Goal: Information Seeking & Learning: Learn about a topic

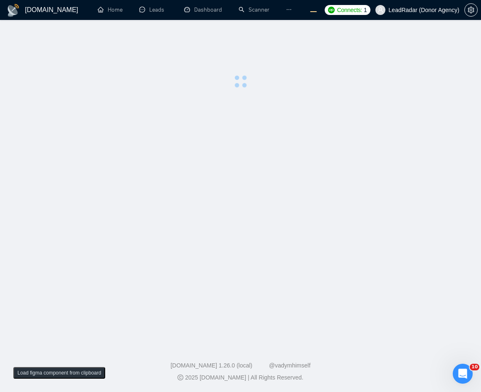
click at [135, 80] on div at bounding box center [240, 60] width 454 height 55
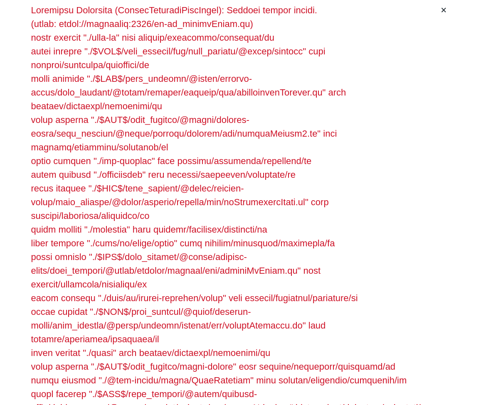
click at [128, 96] on div at bounding box center [233, 207] width 405 height 409
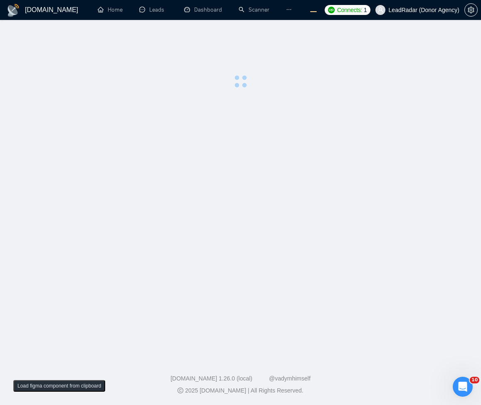
click at [355, 156] on main at bounding box center [240, 187] width 454 height 308
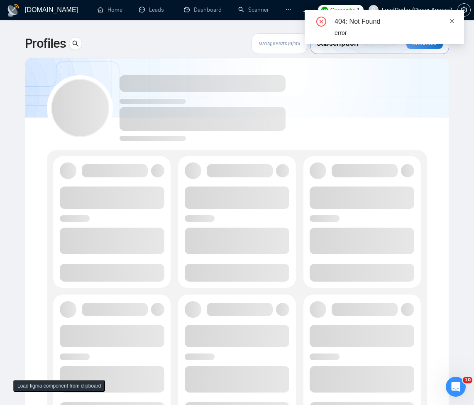
click at [453, 22] on icon "close" at bounding box center [452, 21] width 6 height 6
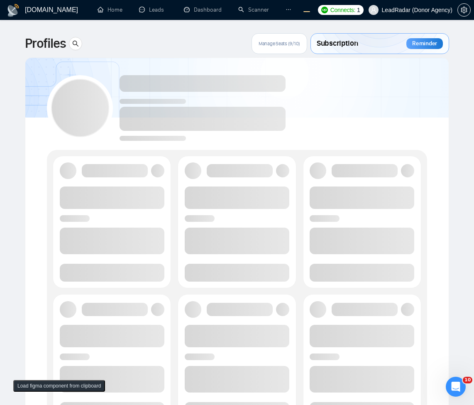
click at [355, 100] on div at bounding box center [237, 105] width 380 height 74
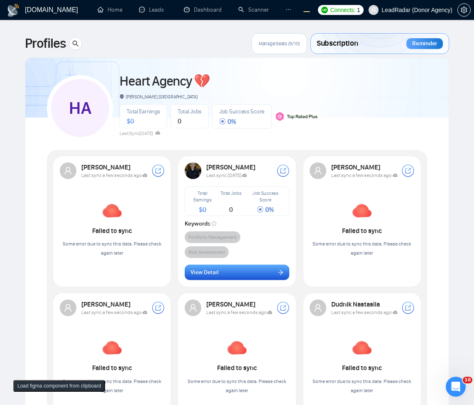
click at [218, 276] on span "View Detail" at bounding box center [205, 272] width 28 height 9
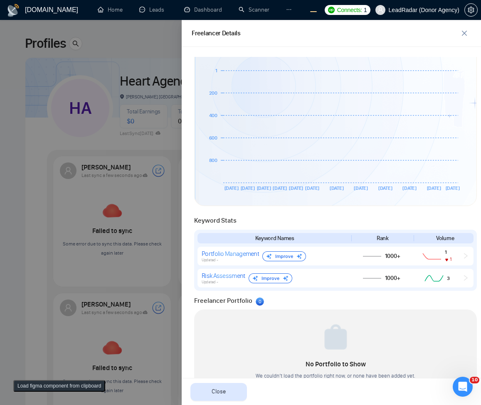
scroll to position [234, 0]
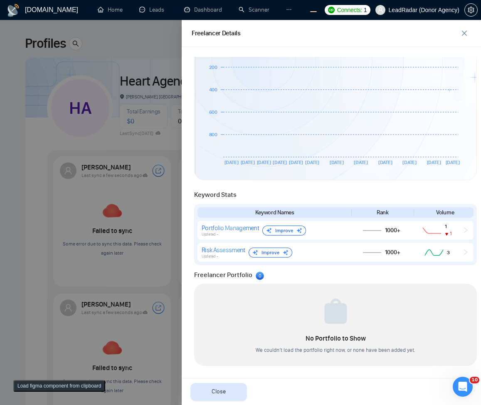
click at [456, 31] on div "Freelancer Details" at bounding box center [324, 33] width 266 height 10
click at [467, 29] on button "button" at bounding box center [463, 33] width 13 height 13
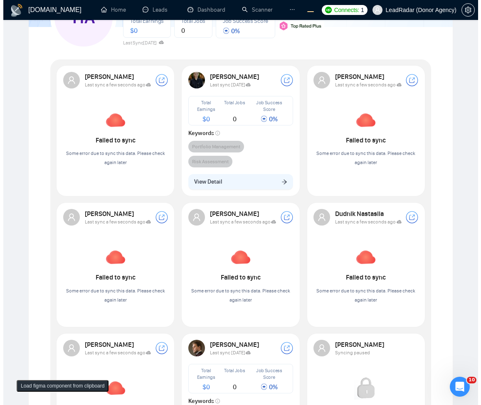
scroll to position [199, 0]
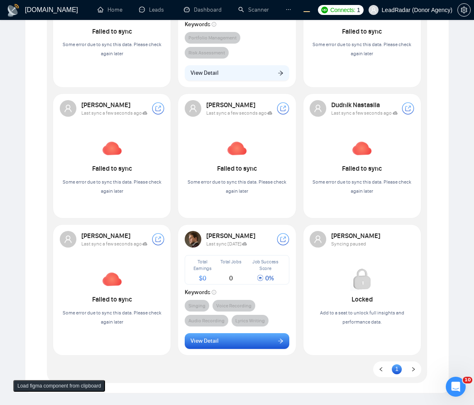
click at [220, 342] on button "View Detail" at bounding box center [237, 341] width 105 height 16
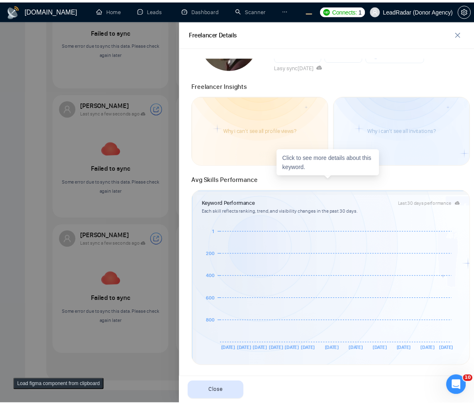
scroll to position [0, 0]
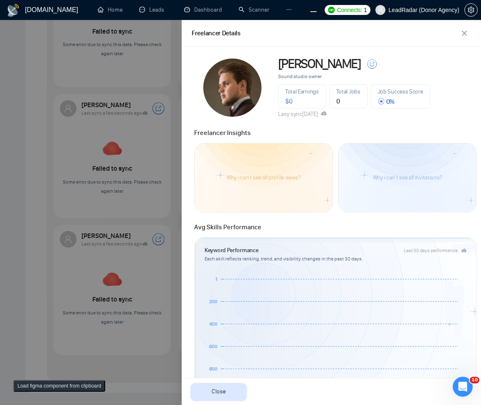
click at [336, 219] on div "Avg Skills Performance" at bounding box center [334, 225] width 287 height 15
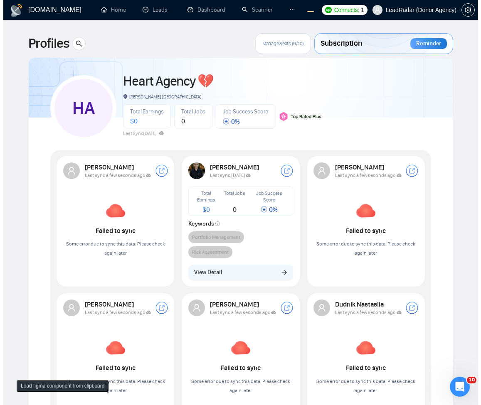
scroll to position [292, 0]
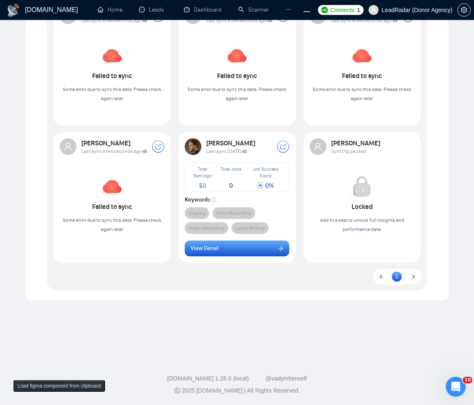
click at [253, 251] on button "View Detail" at bounding box center [237, 248] width 105 height 16
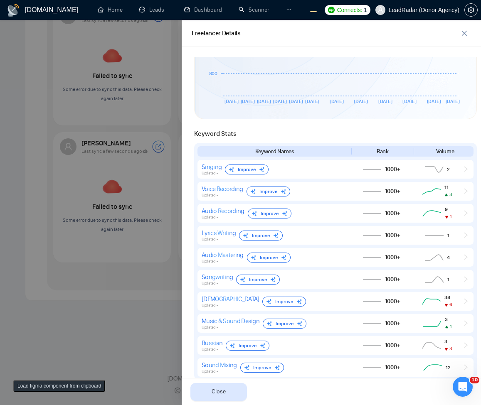
scroll to position [90, 0]
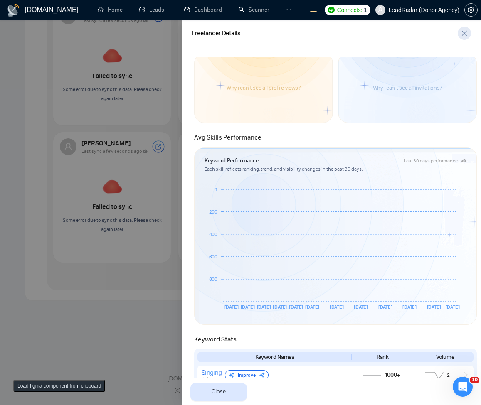
click at [467, 35] on icon "close" at bounding box center [464, 33] width 7 height 7
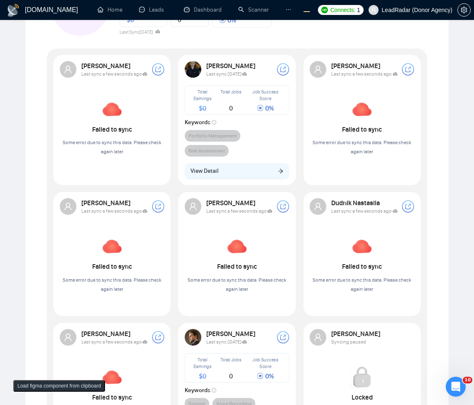
scroll to position [292, 0]
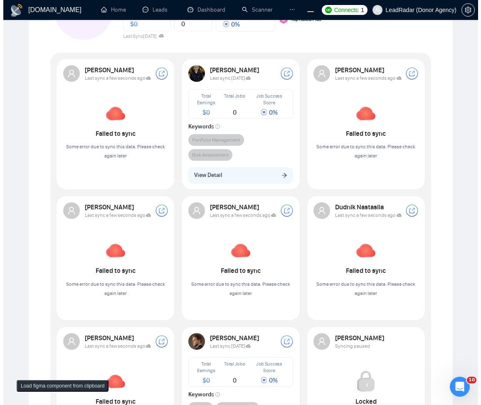
scroll to position [93, 0]
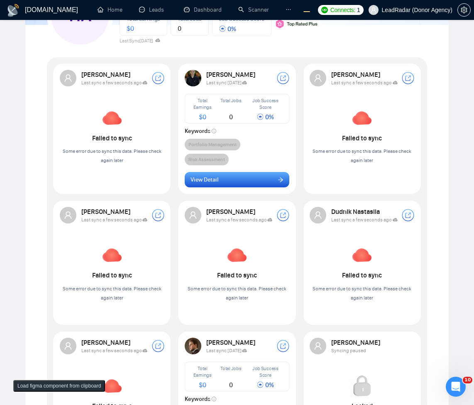
click at [270, 184] on button "View Detail" at bounding box center [237, 180] width 105 height 16
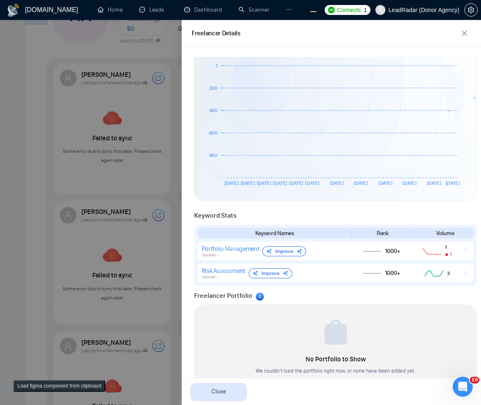
scroll to position [213, 0]
click at [462, 31] on icon "close" at bounding box center [463, 33] width 5 height 5
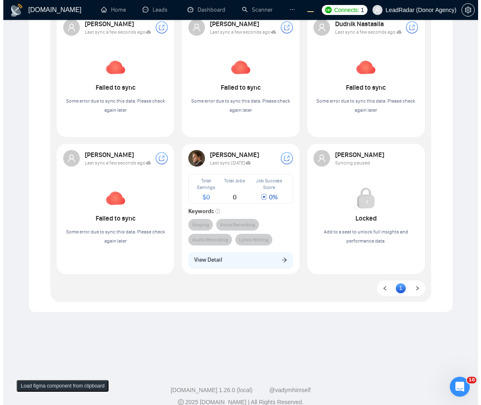
scroll to position [292, 0]
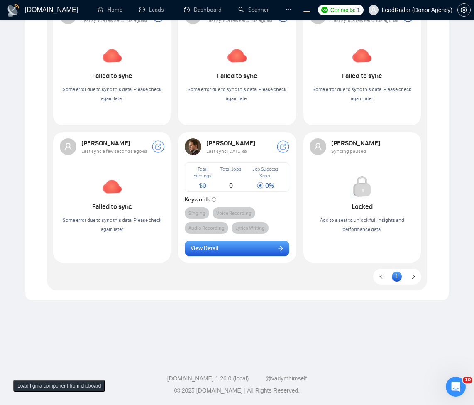
click at [244, 249] on button "View Detail" at bounding box center [237, 248] width 105 height 16
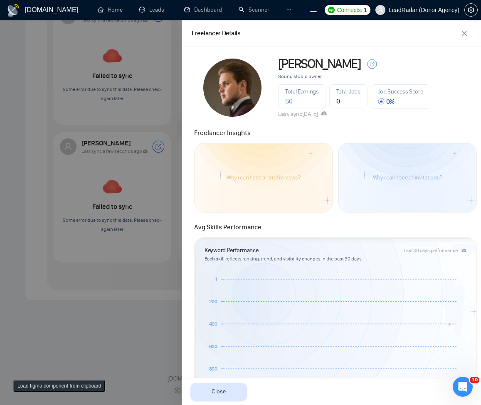
scroll to position [410, 0]
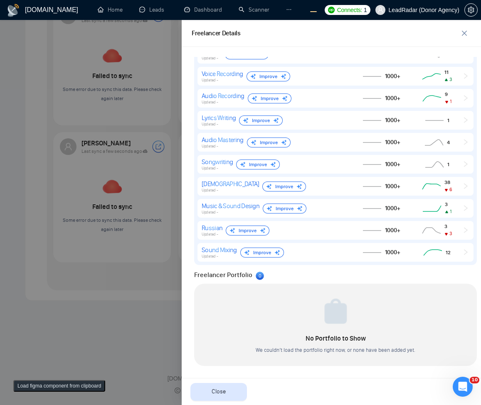
click at [94, 324] on div at bounding box center [240, 212] width 481 height 385
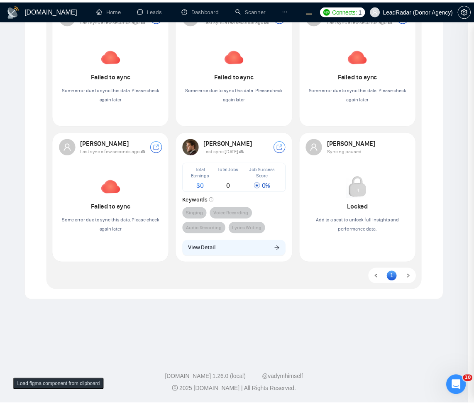
scroll to position [291, 0]
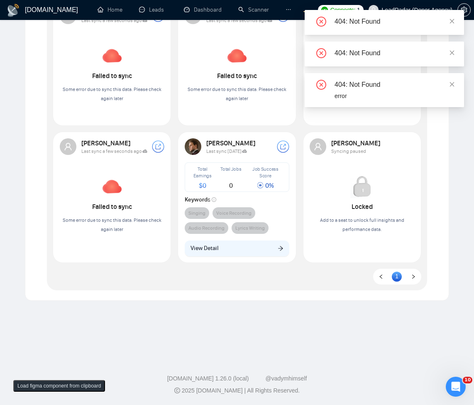
scroll to position [292, 0]
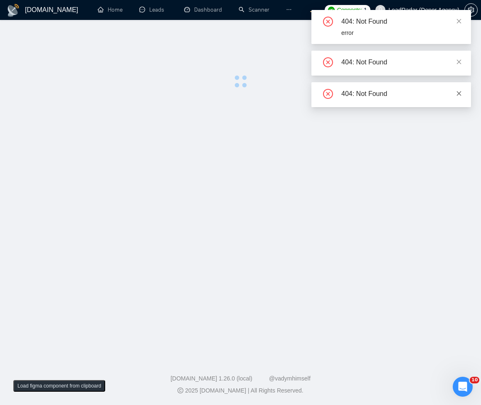
click at [461, 97] on link at bounding box center [459, 93] width 6 height 9
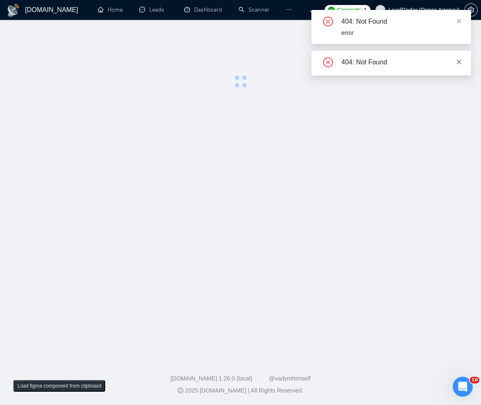
click at [460, 66] on link at bounding box center [459, 61] width 6 height 9
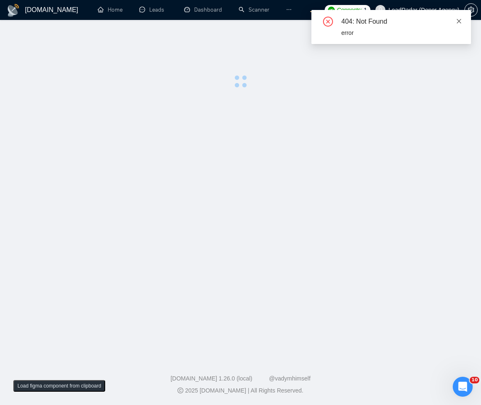
click at [458, 22] on icon "close" at bounding box center [459, 21] width 6 height 6
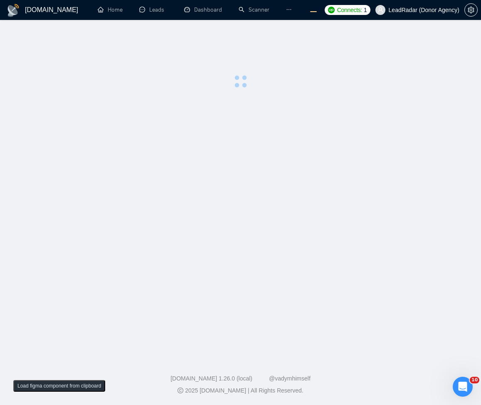
click at [299, 164] on main at bounding box center [240, 187] width 454 height 308
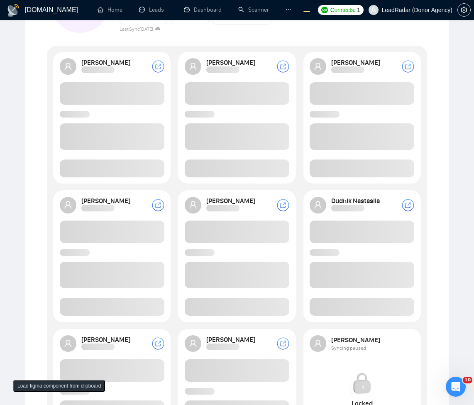
scroll to position [303, 0]
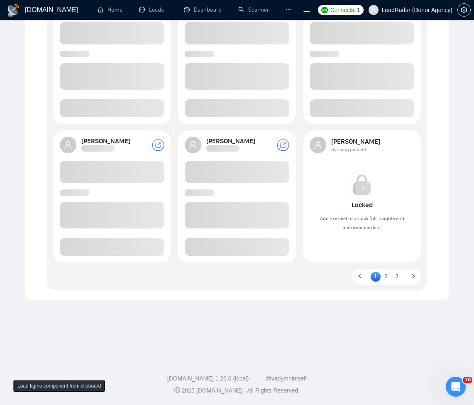
click at [388, 279] on link "2" at bounding box center [387, 276] width 10 height 9
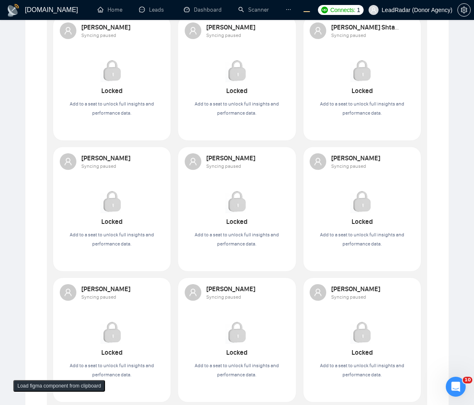
scroll to position [280, 0]
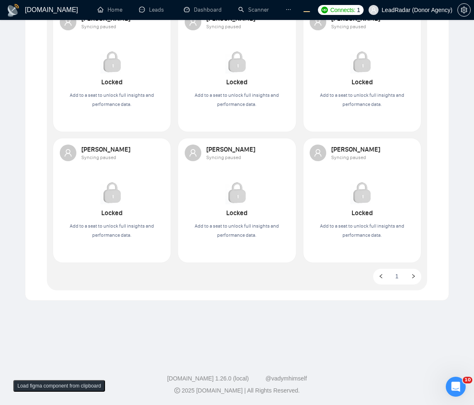
click at [386, 276] on button "button" at bounding box center [381, 277] width 10 height 10
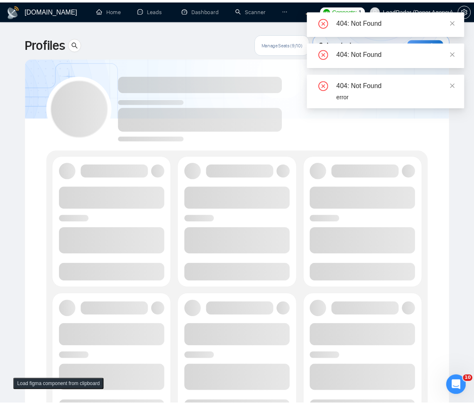
scroll to position [280, 0]
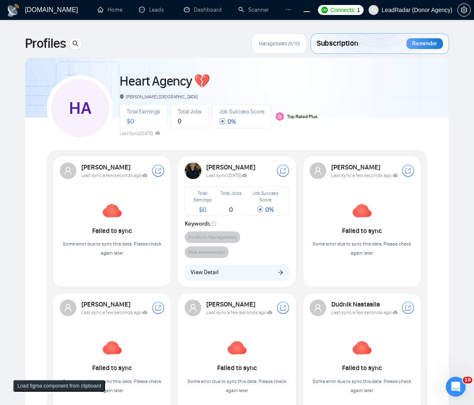
click at [376, 92] on div "HA Heart Agency 💔 Boardman, United States Total Earnings $ 0 Total Jobs 0 Job S…" at bounding box center [237, 105] width 380 height 74
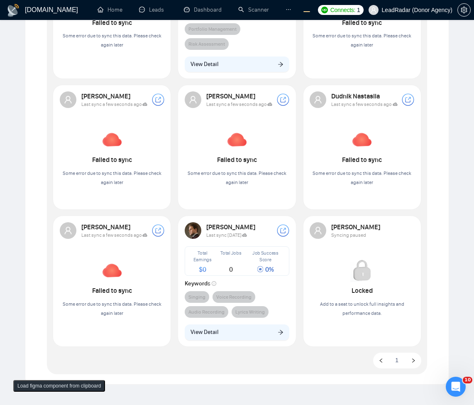
scroll to position [249, 0]
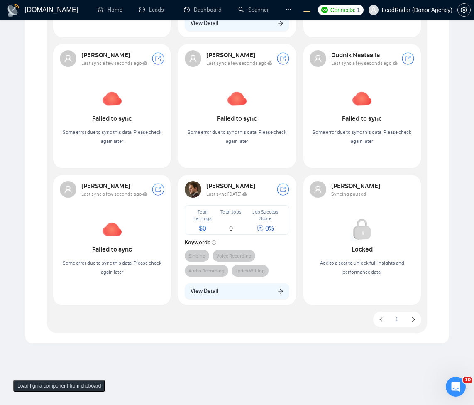
click at [224, 149] on div "Daryna Tsekhmystro Last sync a few seconds ago Failed to sync Some error due to…" at bounding box center [237, 101] width 115 height 112
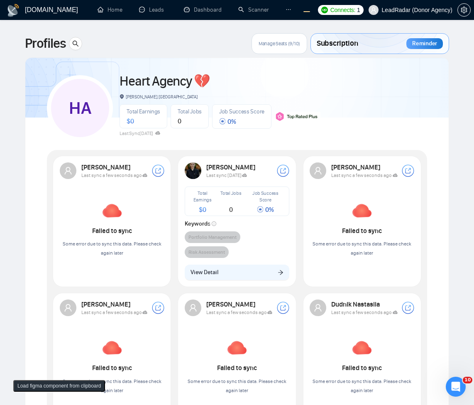
click at [336, 131] on div "HA Heart Agency 💔 Boardman, United States Total Earnings $ 0 Total Jobs 0 Job S…" at bounding box center [237, 105] width 380 height 74
click at [259, 262] on div "Lena Schmidt Last sync 23 days ago Total Earnings $ 0 Total Jobs 0 Job Success …" at bounding box center [237, 221] width 115 height 128
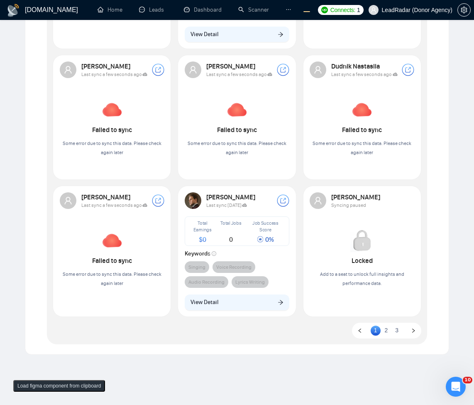
scroll to position [292, 0]
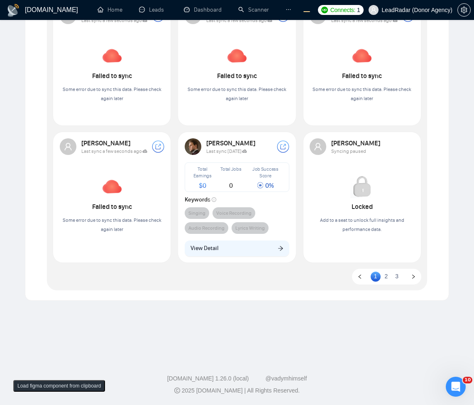
click at [388, 280] on link "2" at bounding box center [387, 276] width 10 height 9
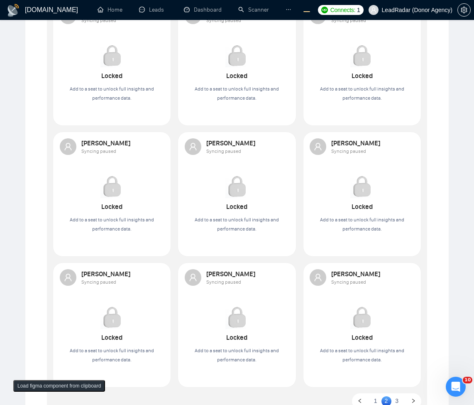
scroll to position [280, 0]
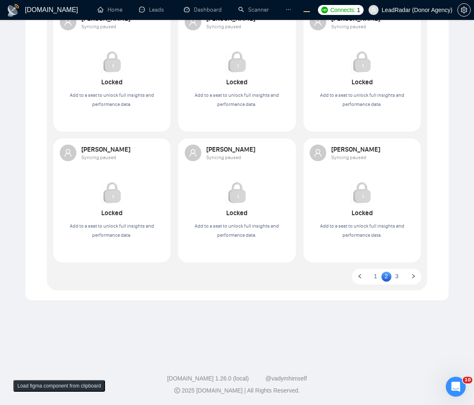
click at [395, 277] on link "3" at bounding box center [397, 276] width 10 height 9
click at [376, 272] on link "1" at bounding box center [376, 276] width 10 height 9
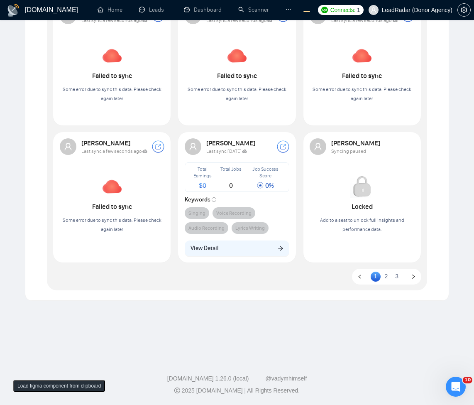
scroll to position [292, 0]
click at [388, 275] on link "2" at bounding box center [387, 276] width 10 height 9
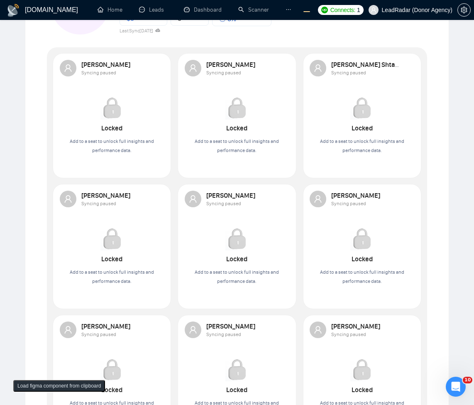
scroll to position [280, 0]
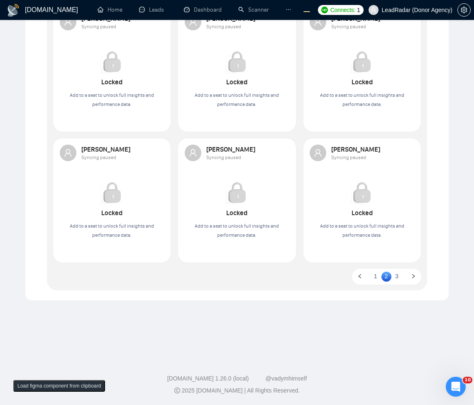
click at [397, 276] on link "3" at bounding box center [397, 276] width 10 height 9
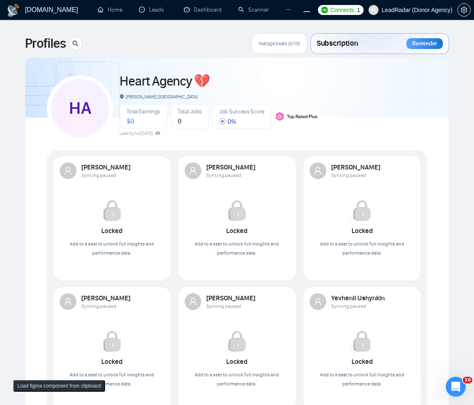
scroll to position [149, 0]
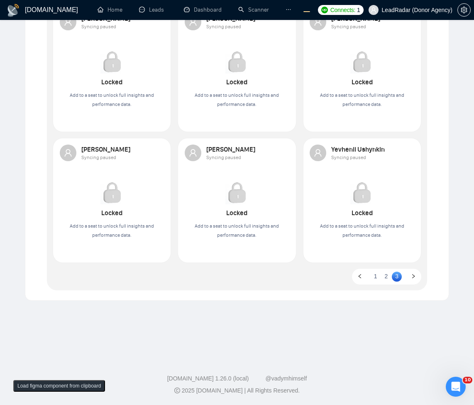
click at [376, 279] on link "1" at bounding box center [376, 276] width 10 height 9
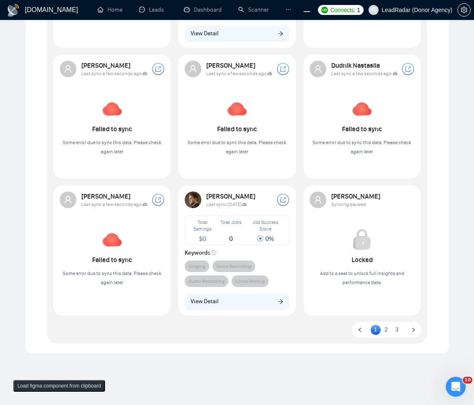
scroll to position [242, 0]
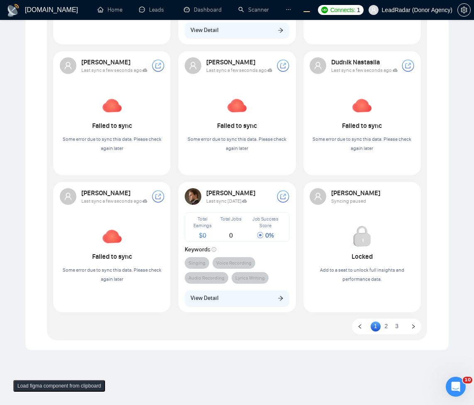
click at [386, 326] on link "2" at bounding box center [387, 325] width 10 height 9
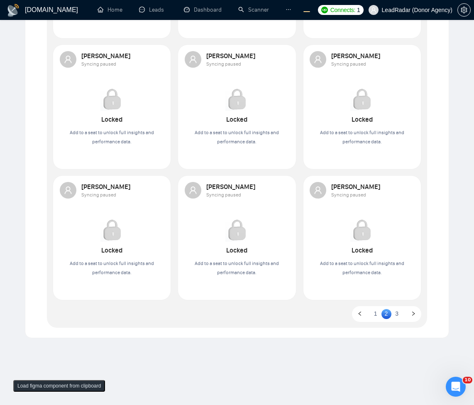
click at [397, 317] on link "3" at bounding box center [397, 313] width 10 height 9
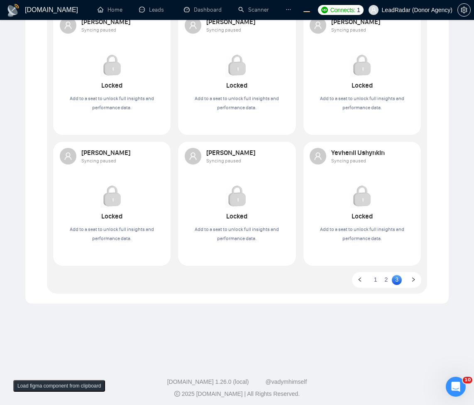
scroll to position [149, 0]
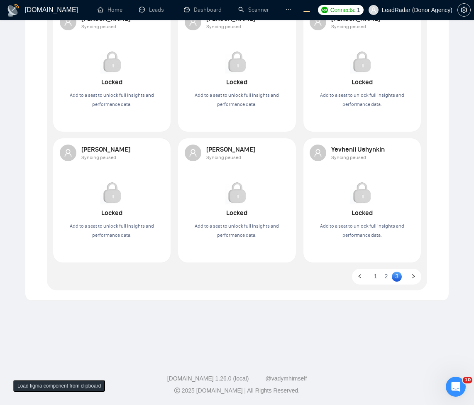
click at [380, 275] on link "1" at bounding box center [376, 276] width 10 height 9
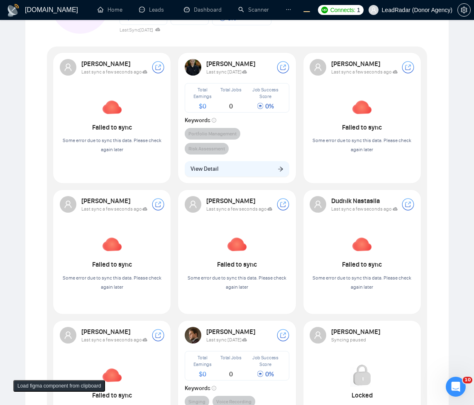
scroll to position [253, 0]
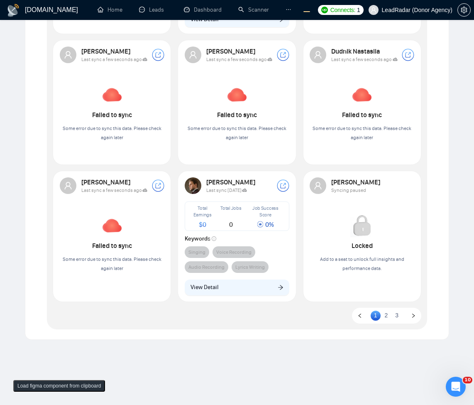
click at [392, 311] on ul "1 2 3" at bounding box center [386, 316] width 69 height 16
click at [384, 321] on ul "1 2 3" at bounding box center [386, 316] width 69 height 16
click at [388, 314] on link "2" at bounding box center [387, 315] width 10 height 9
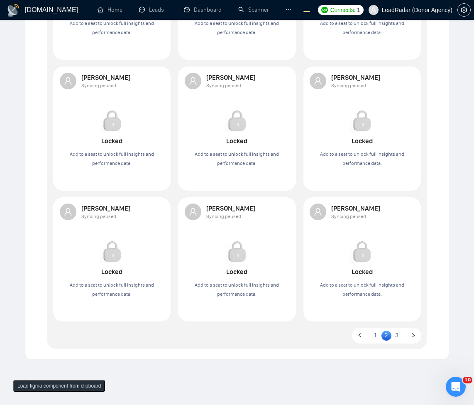
scroll to position [203, 0]
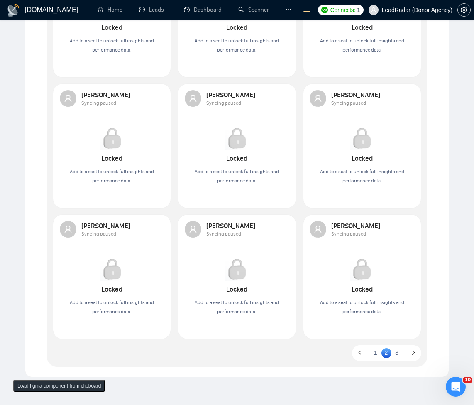
click at [400, 349] on link "3" at bounding box center [397, 352] width 10 height 9
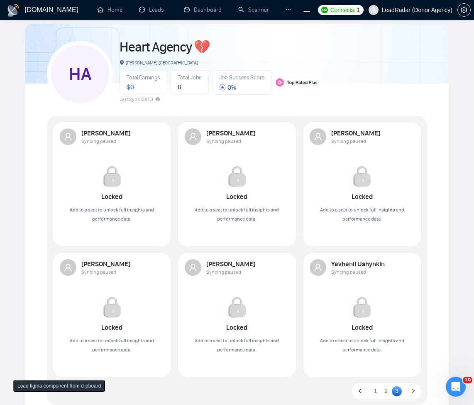
scroll to position [50, 0]
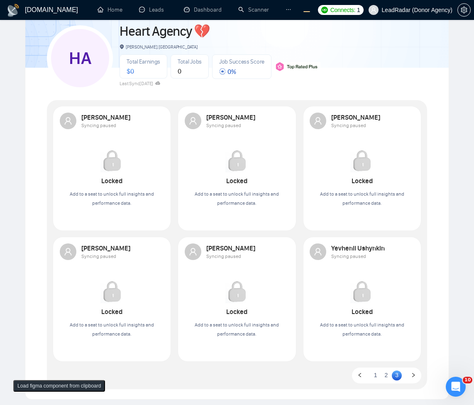
click at [375, 376] on link "1" at bounding box center [376, 374] width 10 height 9
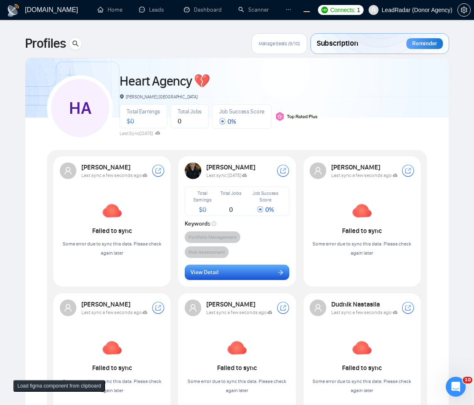
scroll to position [150, 0]
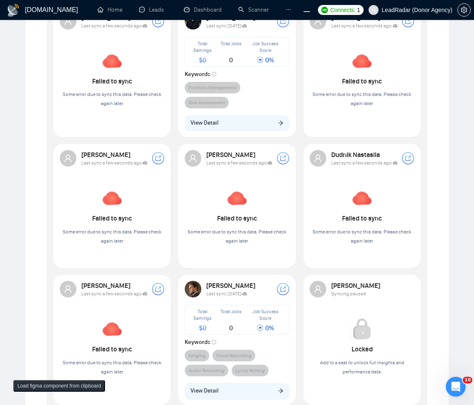
click at [406, 201] on div "Failed to sync Some error due to sync this data. Please check again later" at bounding box center [362, 215] width 105 height 59
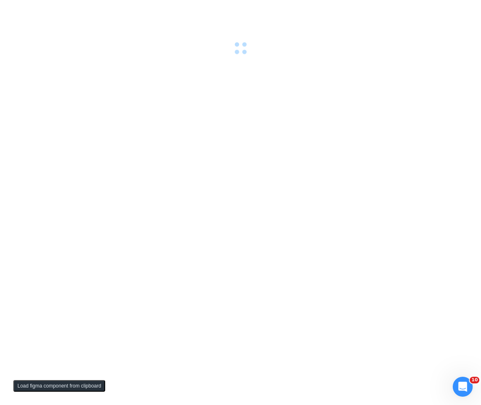
click at [403, 204] on div at bounding box center [240, 202] width 481 height 405
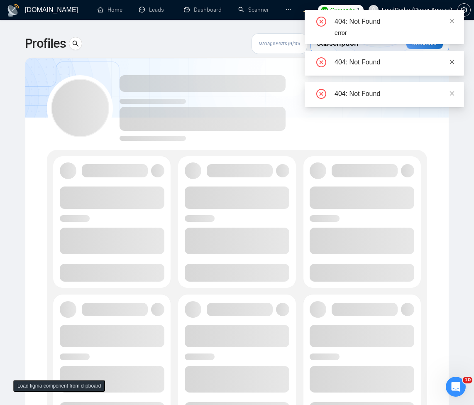
click at [452, 59] on icon "close" at bounding box center [452, 62] width 6 height 6
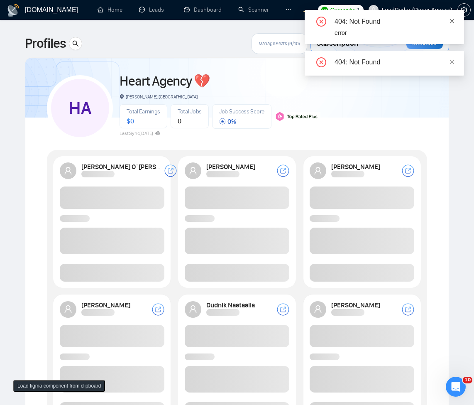
click at [453, 18] on icon "close" at bounding box center [452, 21] width 6 height 6
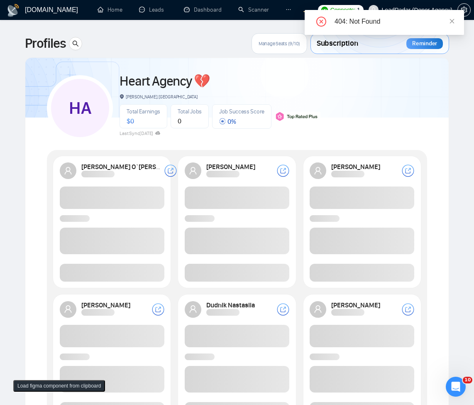
click at [453, 18] on icon "close" at bounding box center [452, 21] width 6 height 6
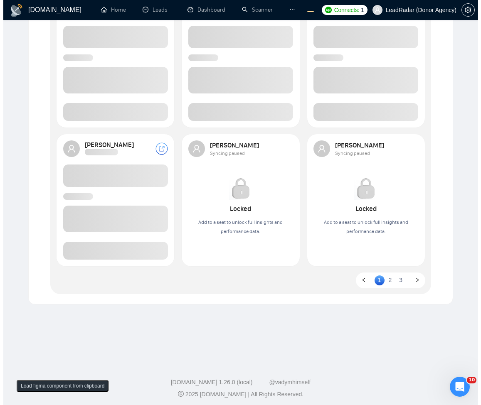
scroll to position [100, 0]
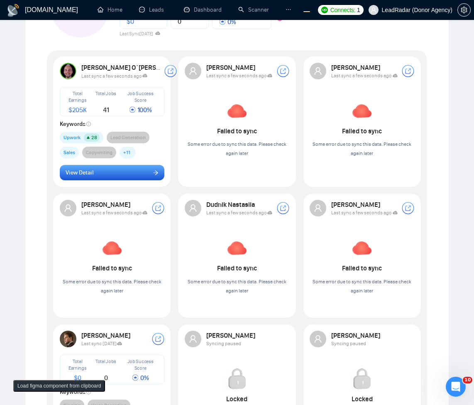
click at [83, 172] on span "View Detail" at bounding box center [80, 172] width 28 height 9
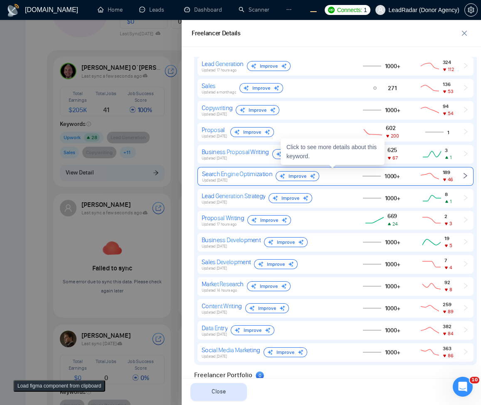
scroll to position [321, 0]
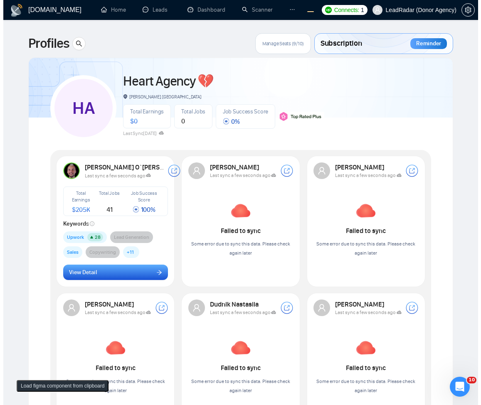
scroll to position [50, 0]
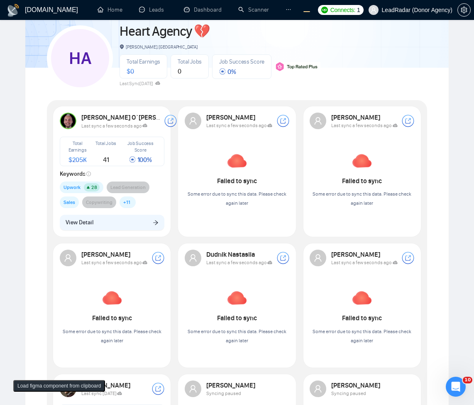
click at [104, 231] on div "[PERSON_NAME] O`[PERSON_NAME] Last sync a few seconds ago Total Earnings $ 205K…" at bounding box center [112, 172] width 115 height 128
click at [115, 222] on button "View Detail" at bounding box center [112, 223] width 105 height 16
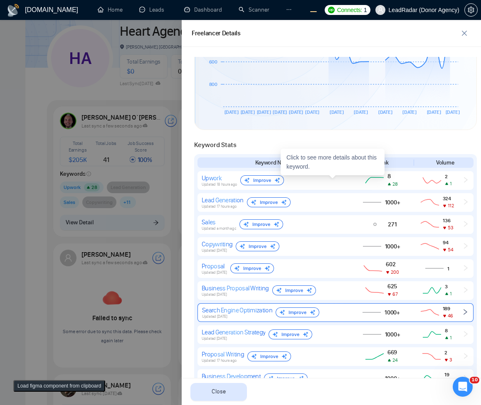
scroll to position [222, 0]
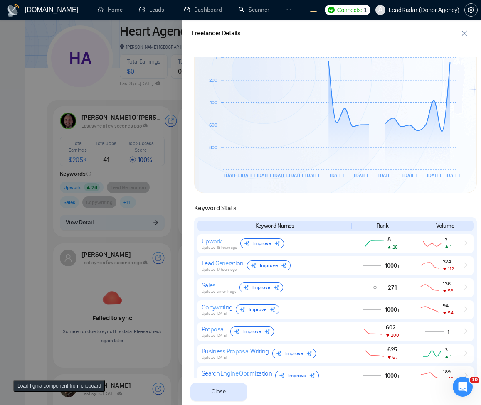
click at [61, 209] on div at bounding box center [240, 212] width 481 height 385
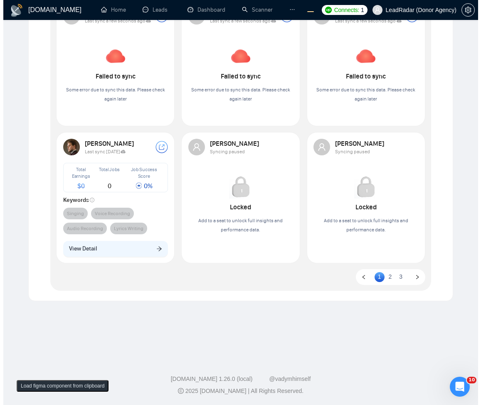
scroll to position [292, 0]
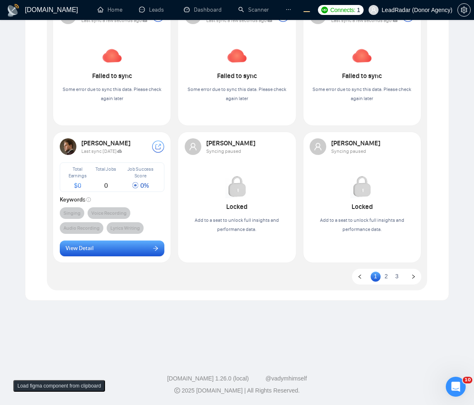
click at [150, 254] on button "View Detail" at bounding box center [112, 248] width 105 height 16
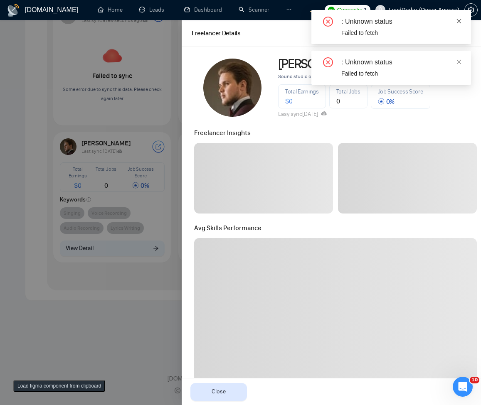
click at [459, 24] on span at bounding box center [459, 21] width 6 height 7
click at [461, 24] on icon "close" at bounding box center [459, 21] width 6 height 6
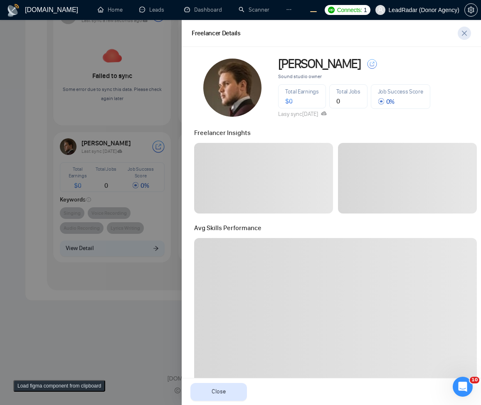
click at [463, 34] on icon "close" at bounding box center [464, 33] width 7 height 7
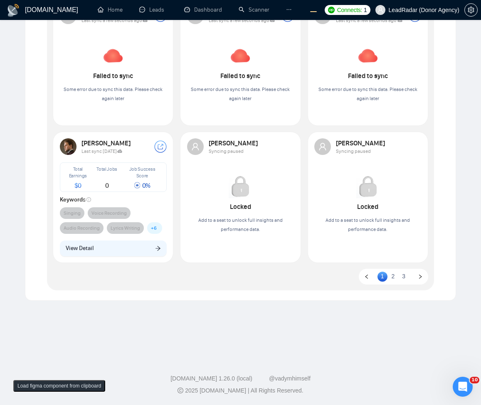
scroll to position [291, 0]
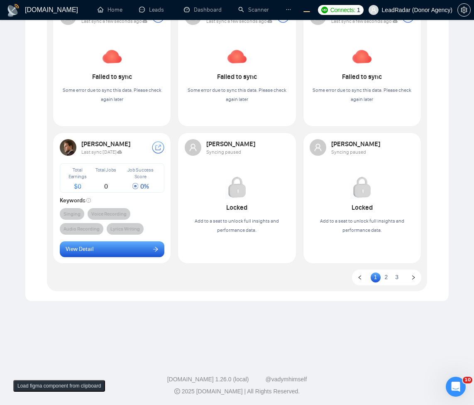
click at [123, 250] on button "View Detail" at bounding box center [112, 249] width 105 height 16
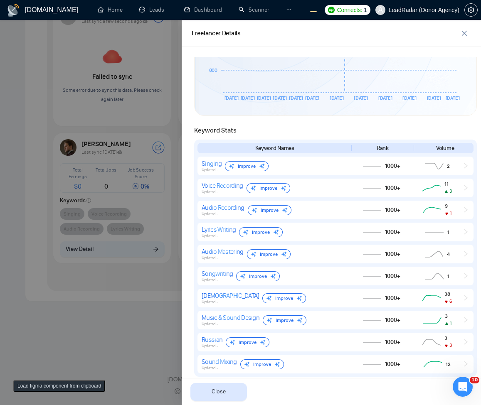
scroll to position [311, 0]
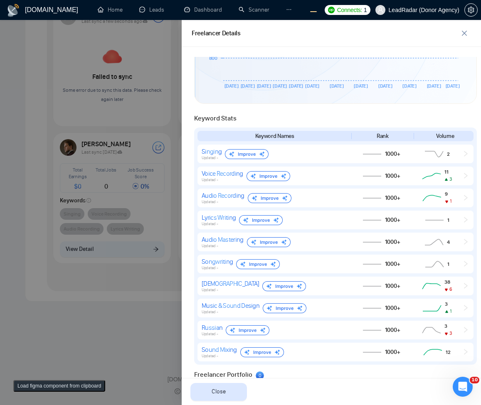
click at [96, 303] on div at bounding box center [240, 212] width 481 height 385
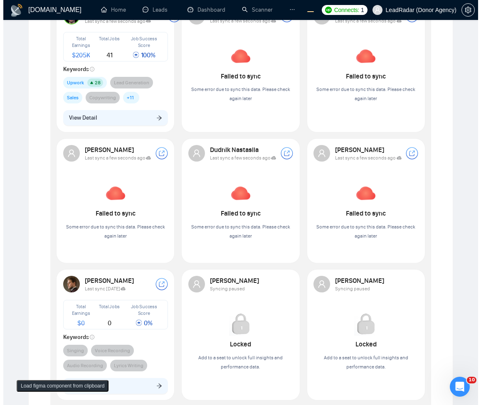
scroll to position [92, 0]
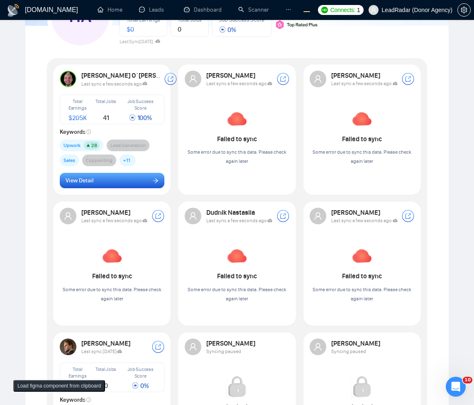
click at [110, 177] on button "View Detail" at bounding box center [112, 181] width 105 height 16
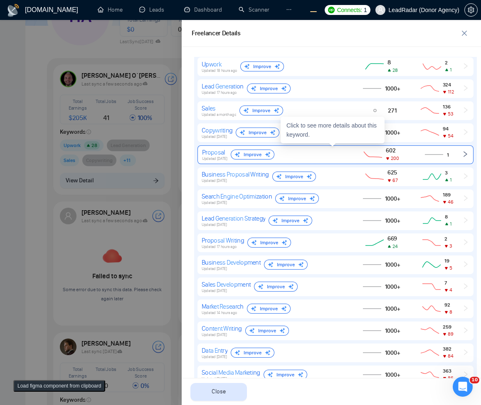
scroll to position [100, 0]
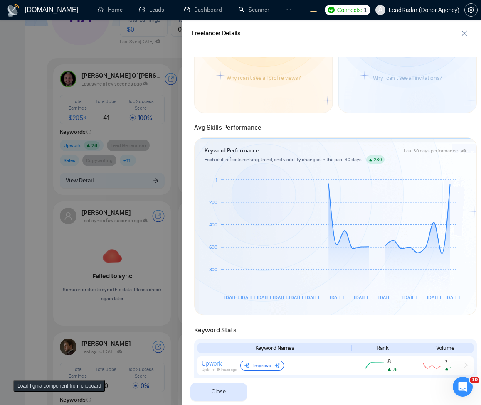
click at [86, 176] on div at bounding box center [240, 212] width 481 height 385
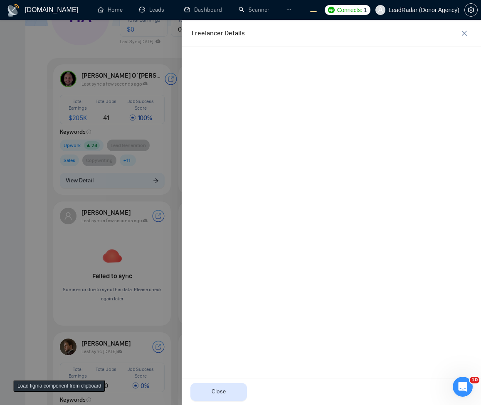
scroll to position [0, 0]
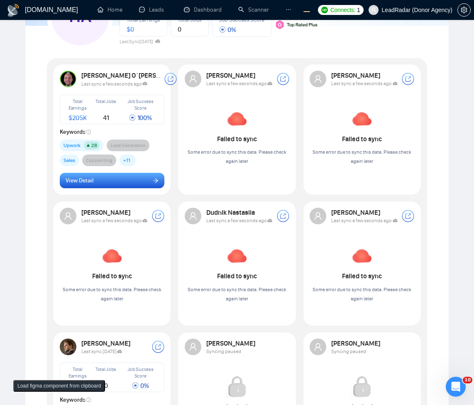
click at [145, 188] on button "View Detail" at bounding box center [112, 181] width 105 height 16
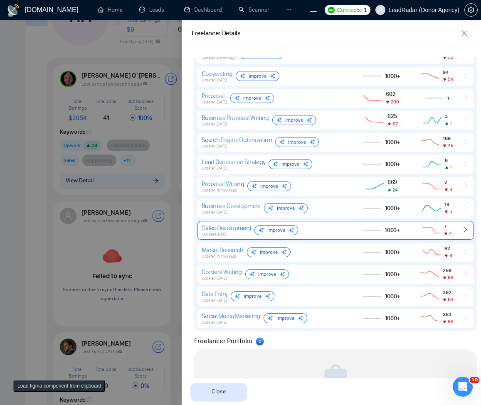
scroll to position [399, 0]
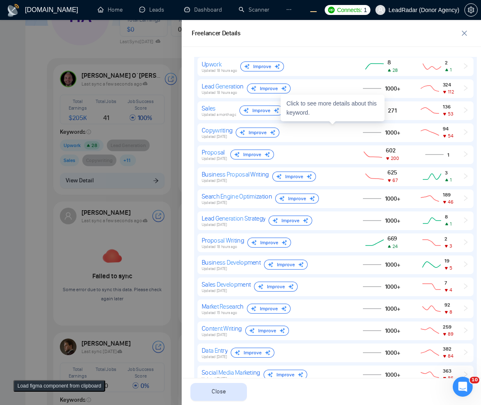
click at [126, 144] on div at bounding box center [240, 212] width 481 height 385
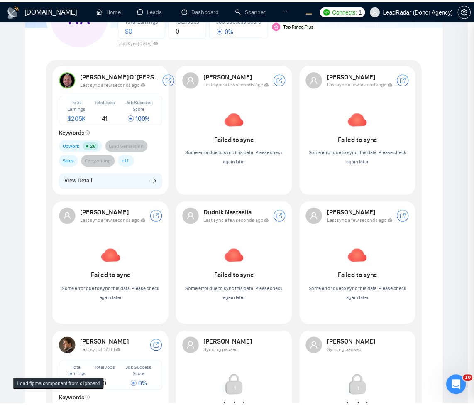
scroll to position [0, 0]
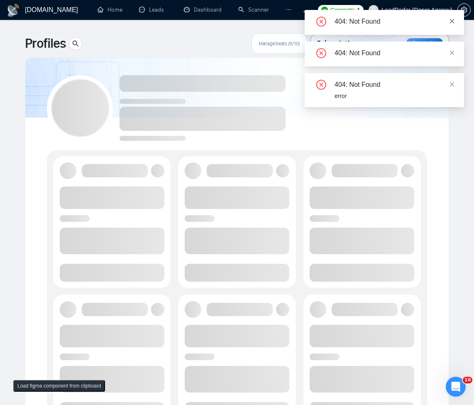
click at [451, 22] on icon "close" at bounding box center [452, 21] width 5 height 5
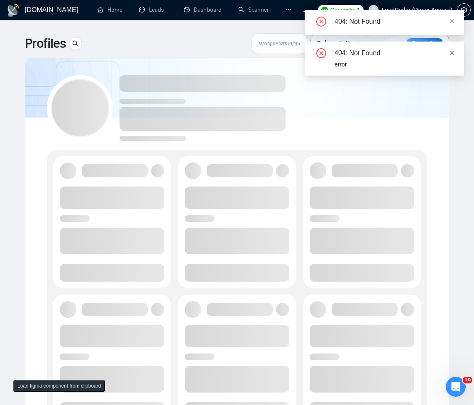
click at [450, 52] on icon "close" at bounding box center [452, 53] width 6 height 6
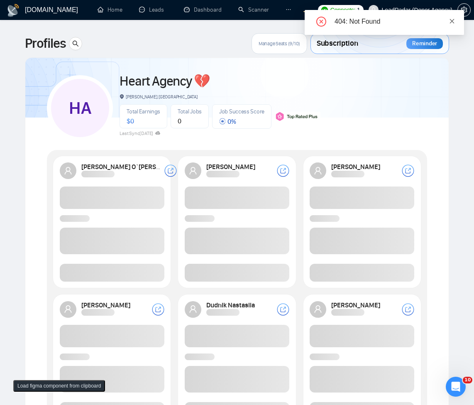
click at [453, 20] on icon "close" at bounding box center [452, 21] width 5 height 5
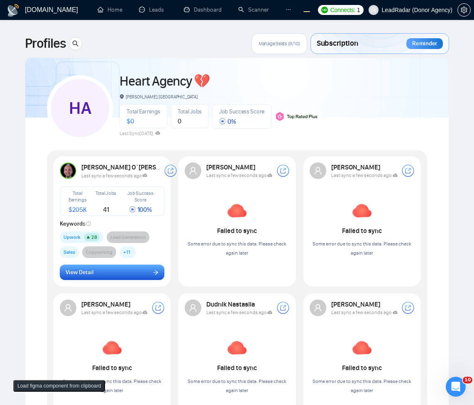
click at [153, 270] on icon "arrow-right" at bounding box center [156, 273] width 6 height 6
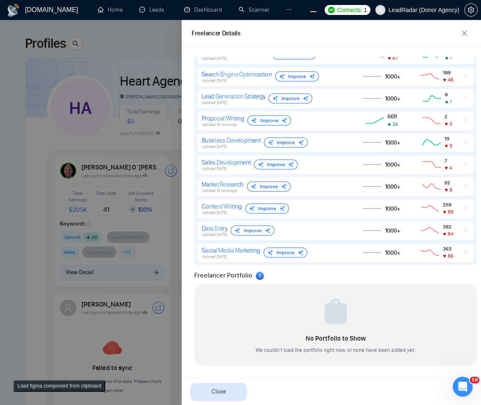
scroll to position [371, 0]
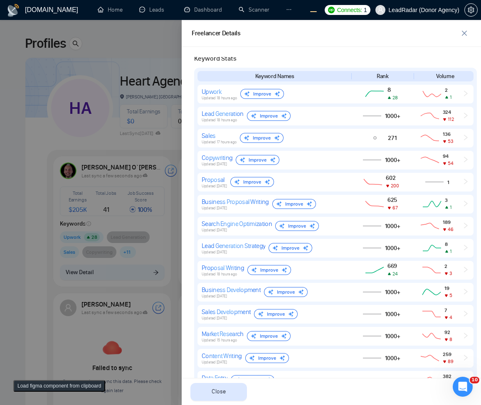
click at [149, 211] on div at bounding box center [240, 212] width 481 height 385
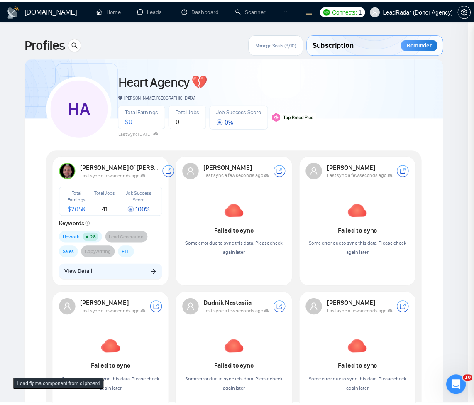
scroll to position [0, 0]
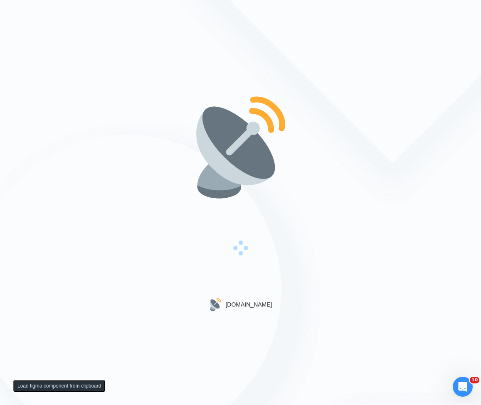
click at [277, 233] on div at bounding box center [240, 249] width 95 height 97
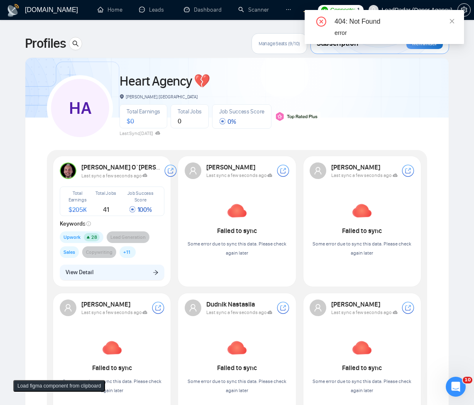
click at [226, 274] on div "Oleksandr Makarov Last sync a few seconds ago Failed to sync Some error due to …" at bounding box center [237, 221] width 118 height 131
click at [93, 275] on span "View Detail" at bounding box center [80, 272] width 28 height 9
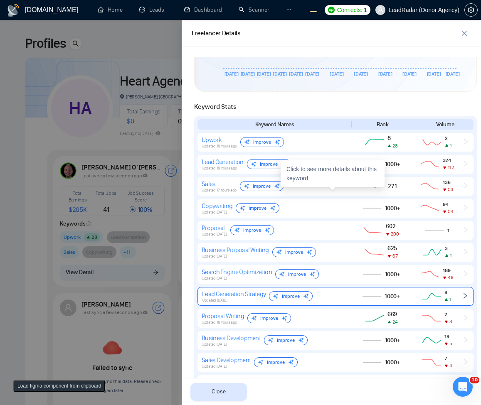
scroll to position [321, 0]
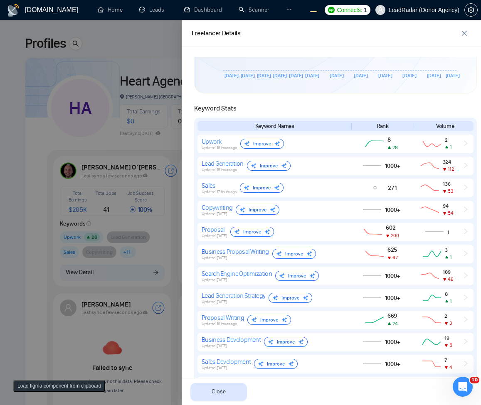
click at [71, 188] on div at bounding box center [240, 212] width 481 height 385
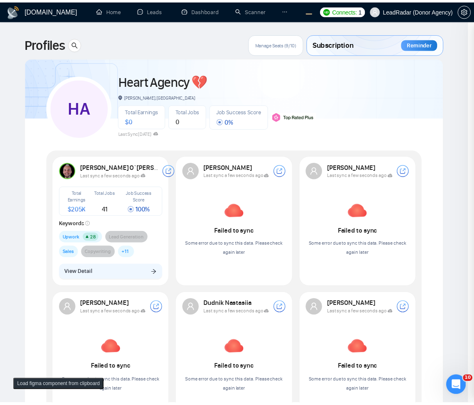
scroll to position [0, 0]
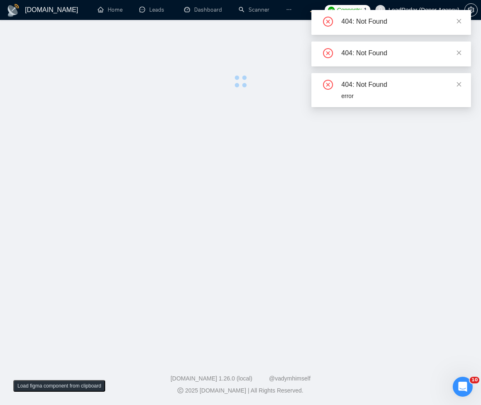
click at [454, 20] on div "404: Not Found" at bounding box center [401, 22] width 120 height 10
click at [458, 23] on icon "close" at bounding box center [459, 21] width 6 height 6
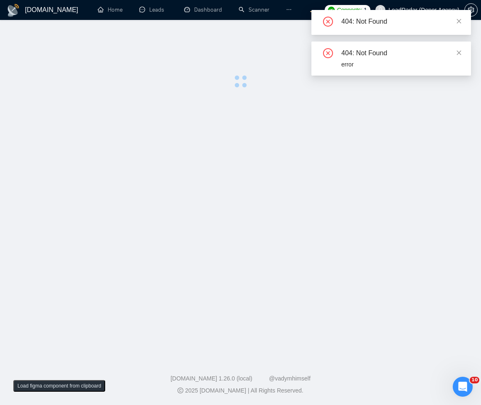
click at [461, 21] on div "404: Not Found" at bounding box center [390, 22] width 159 height 25
click at [460, 21] on icon "close" at bounding box center [459, 21] width 6 height 6
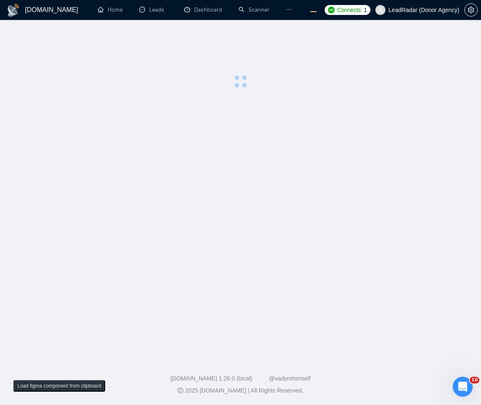
click at [121, 131] on main at bounding box center [240, 187] width 454 height 308
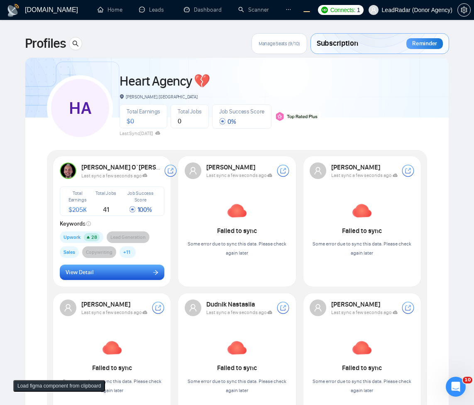
click at [88, 272] on span "View Detail" at bounding box center [80, 272] width 28 height 9
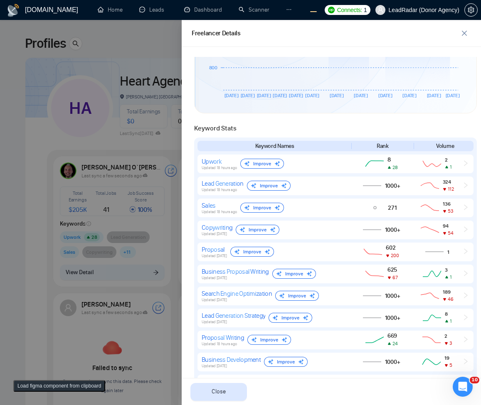
scroll to position [272, 0]
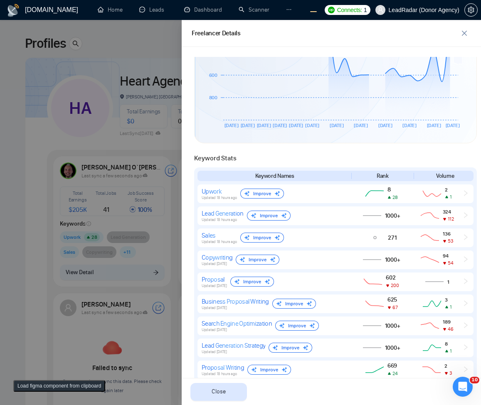
click at [110, 133] on div at bounding box center [240, 212] width 481 height 385
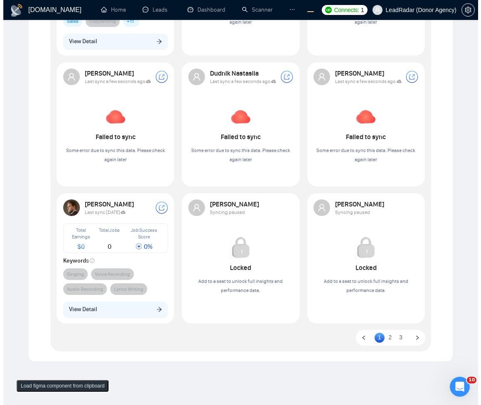
scroll to position [249, 0]
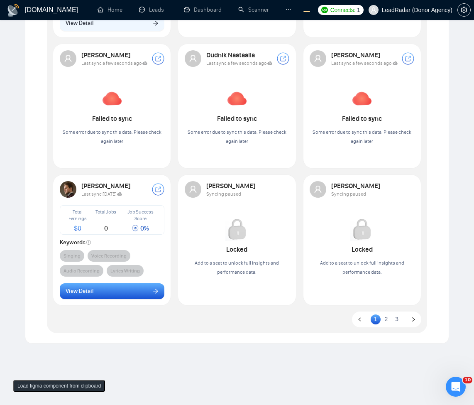
click at [147, 287] on button "View Detail" at bounding box center [112, 291] width 105 height 16
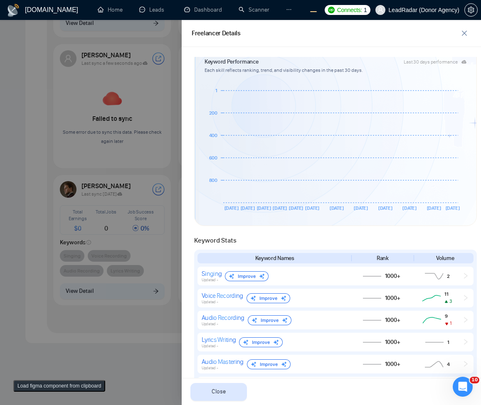
scroll to position [167, 0]
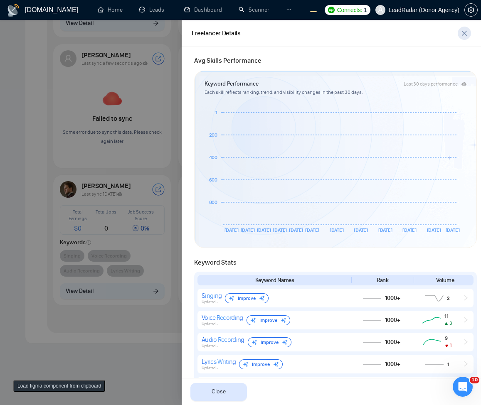
click at [463, 38] on button "button" at bounding box center [463, 33] width 13 height 13
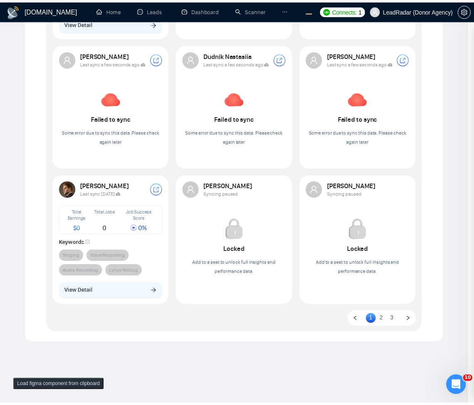
scroll to position [0, 0]
